Goal: Transaction & Acquisition: Purchase product/service

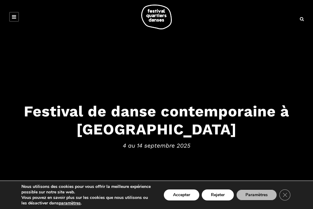
click at [175, 188] on div "Nous utilisons des cookies pour vous offrir la meilleure expérience possible su…" at bounding box center [156, 195] width 289 height 22
click at [173, 193] on button "Accepter" at bounding box center [181, 195] width 35 height 11
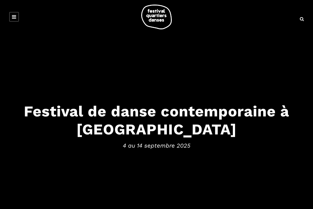
click at [13, 15] on icon at bounding box center [14, 16] width 4 height 5
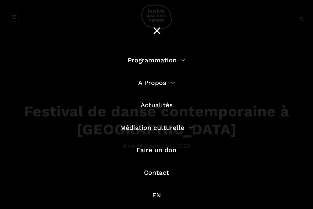
click at [143, 58] on link "Programmation" at bounding box center [157, 60] width 58 height 8
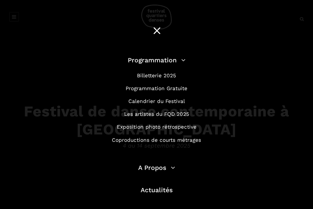
click at [149, 78] on link "Billetterie 2025" at bounding box center [156, 75] width 39 height 6
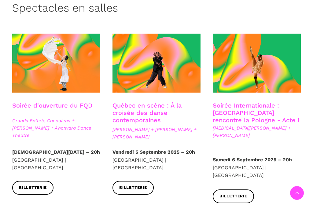
scroll to position [151, 0]
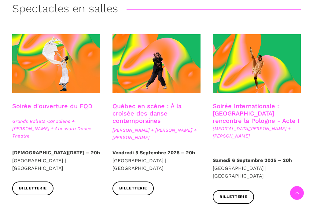
click at [44, 121] on span "Grands Ballets Canadiens + Charles Brecard + A'no:wara Dance Theatre" at bounding box center [56, 129] width 88 height 22
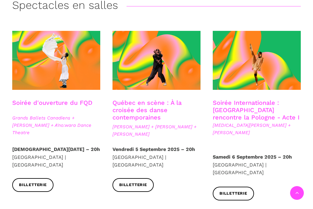
scroll to position [154, 0]
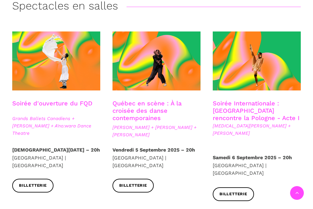
click at [45, 94] on div at bounding box center [56, 66] width 100 height 68
click at [29, 183] on span "Billetterie" at bounding box center [33, 186] width 28 height 6
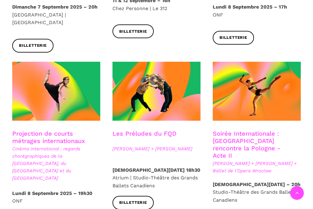
scroll to position [475, 0]
